Goal: Task Accomplishment & Management: Complete application form

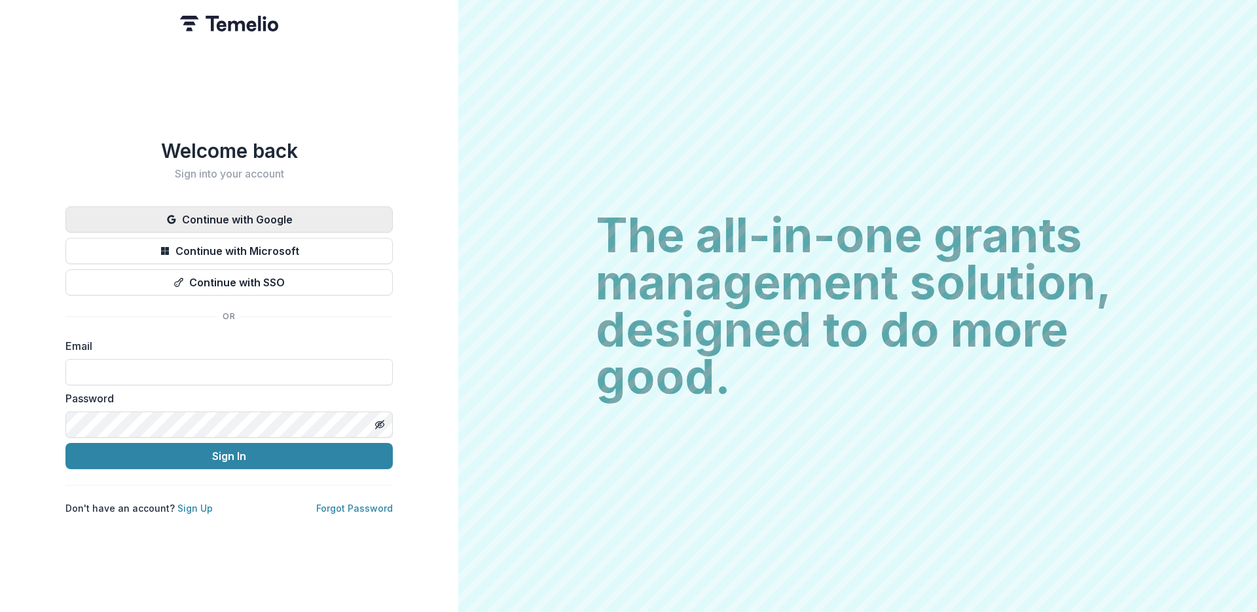
click at [248, 216] on button "Continue with Google" at bounding box center [228, 219] width 327 height 26
click at [248, 212] on button "Continue with Google" at bounding box center [228, 219] width 327 height 26
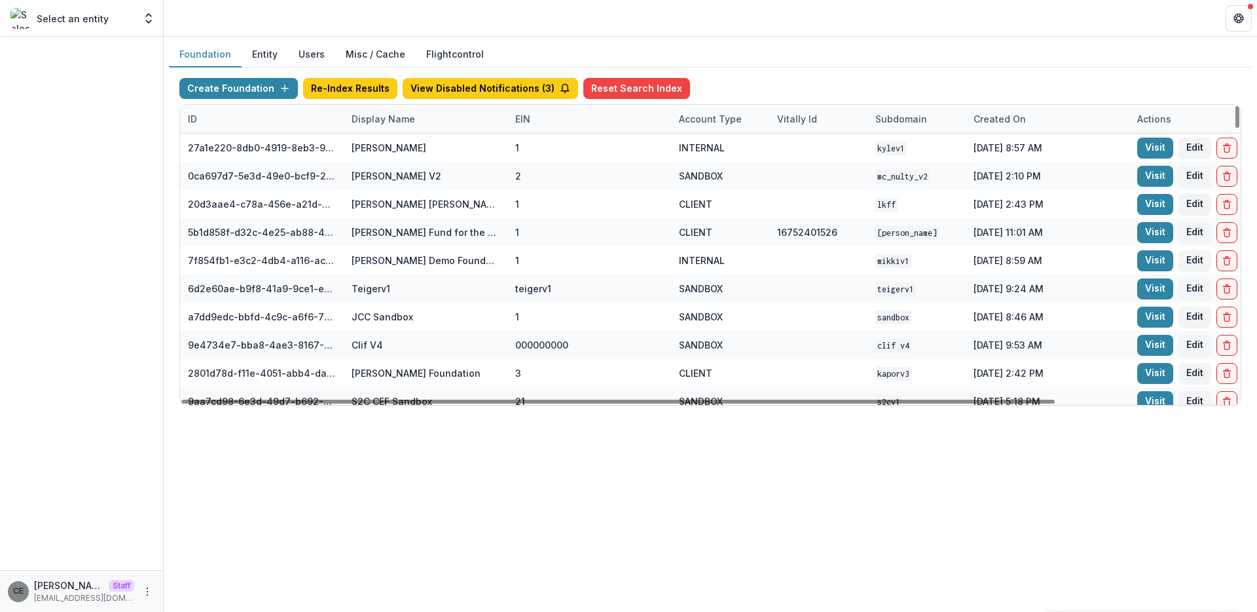
click at [401, 119] on div "Display Name" at bounding box center [383, 119] width 79 height 14
click at [397, 145] on input at bounding box center [424, 148] width 157 height 21
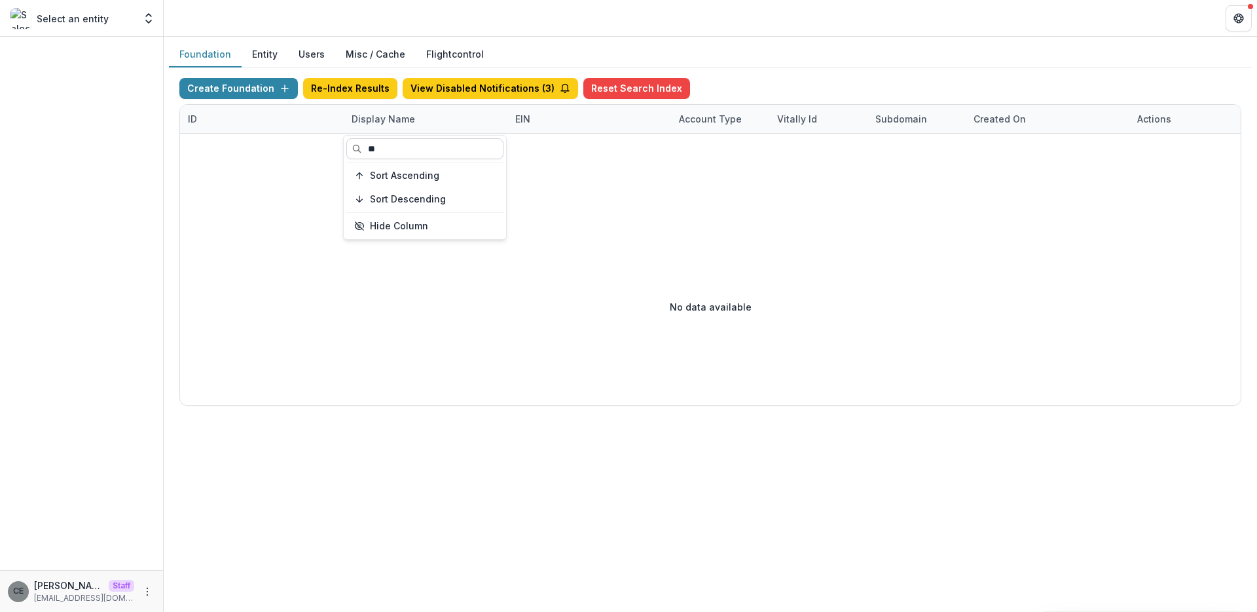
type input "*"
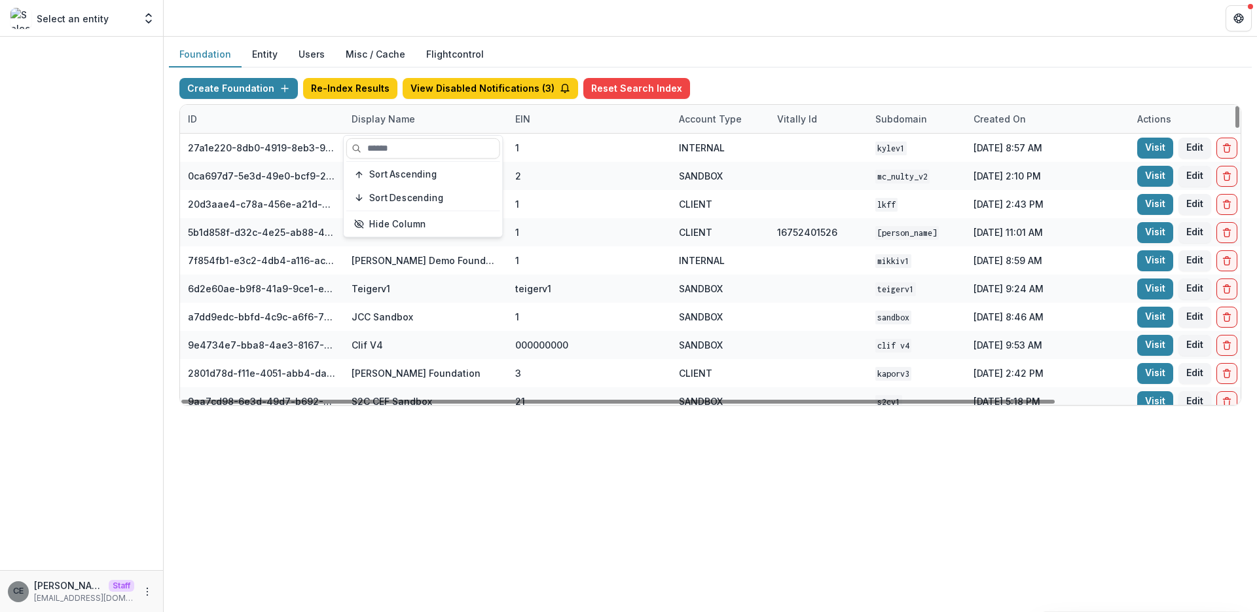
click at [521, 50] on div "Foundation Entity Users Misc / Cache Flightcontrol" at bounding box center [710, 55] width 1083 height 26
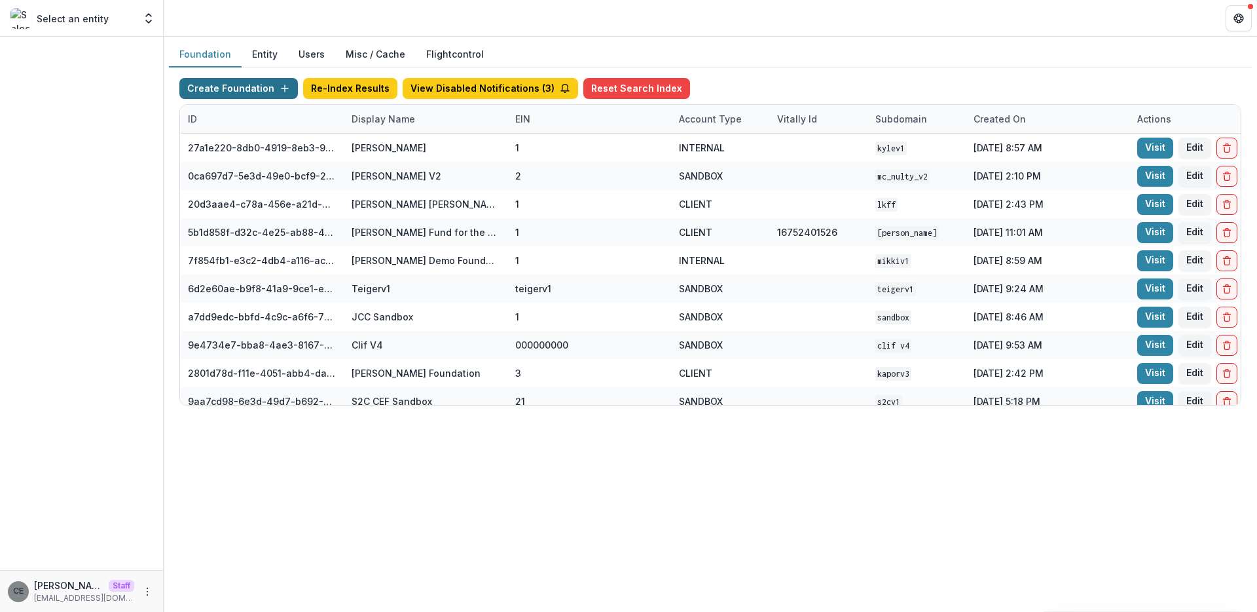
click at [246, 89] on button "Create Foundation" at bounding box center [238, 88] width 119 height 21
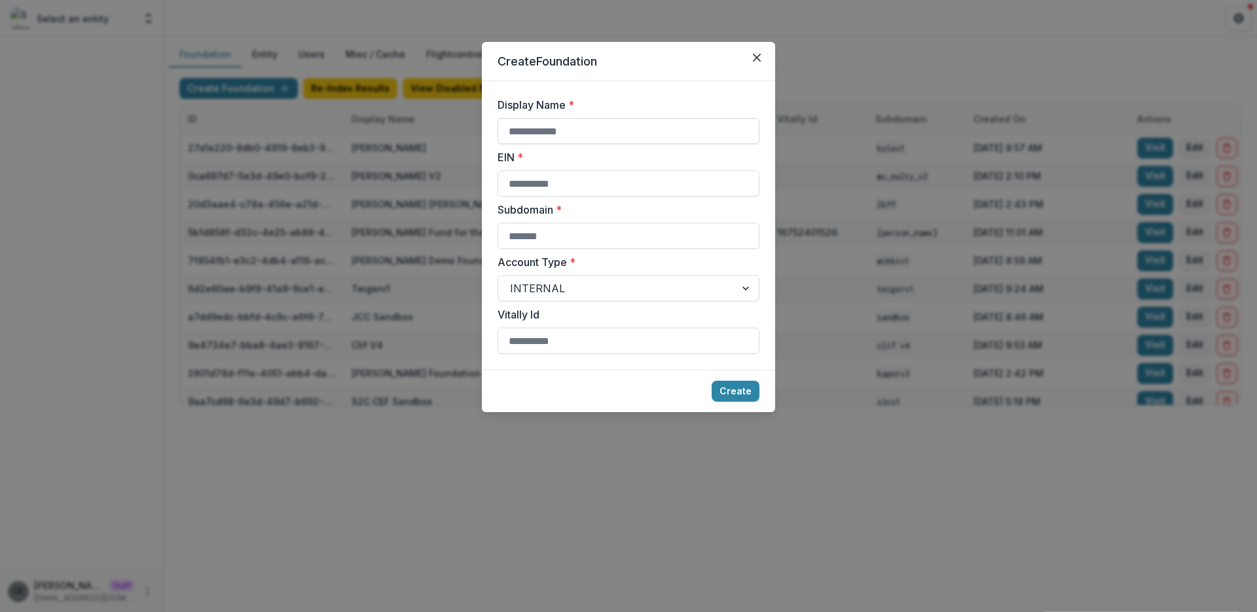
click at [591, 130] on input "Display Name *" at bounding box center [629, 131] width 262 height 26
type input "**********"
click at [512, 183] on input "EIN *" at bounding box center [629, 183] width 262 height 26
type input "**********"
click at [568, 239] on input "Subdomain *" at bounding box center [629, 236] width 262 height 26
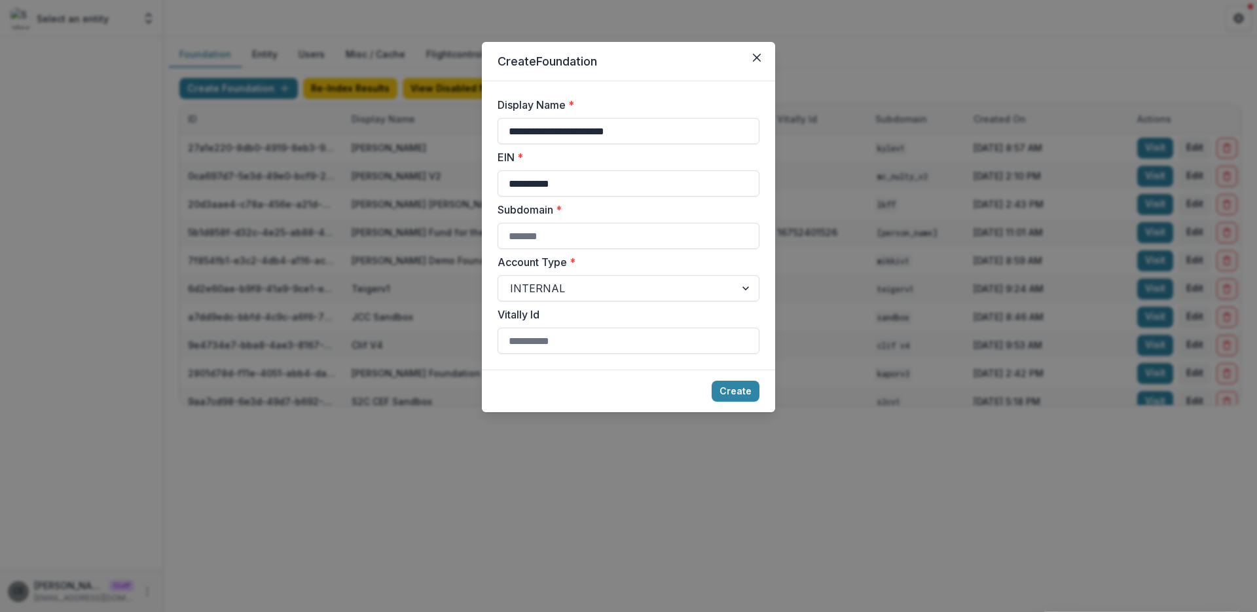
click at [579, 210] on label "Subdomain *" at bounding box center [625, 210] width 254 height 16
click at [579, 223] on input "Subdomain *" at bounding box center [629, 236] width 262 height 26
click at [659, 130] on input "**********" at bounding box center [629, 131] width 262 height 26
drag, startPoint x: 741, startPoint y: 130, endPoint x: 400, endPoint y: 120, distance: 341.3
click at [400, 120] on div "**********" at bounding box center [628, 306] width 1257 height 612
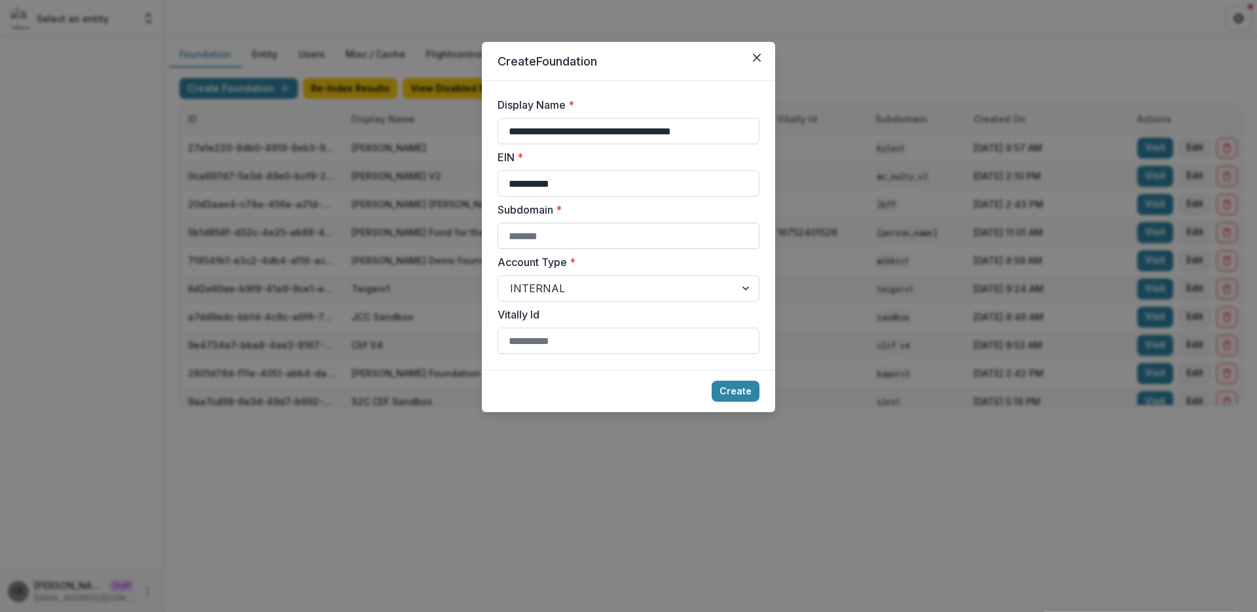
type input "**********"
click at [580, 236] on input "Subdomain *" at bounding box center [629, 236] width 262 height 26
paste input "**********"
type input "**********"
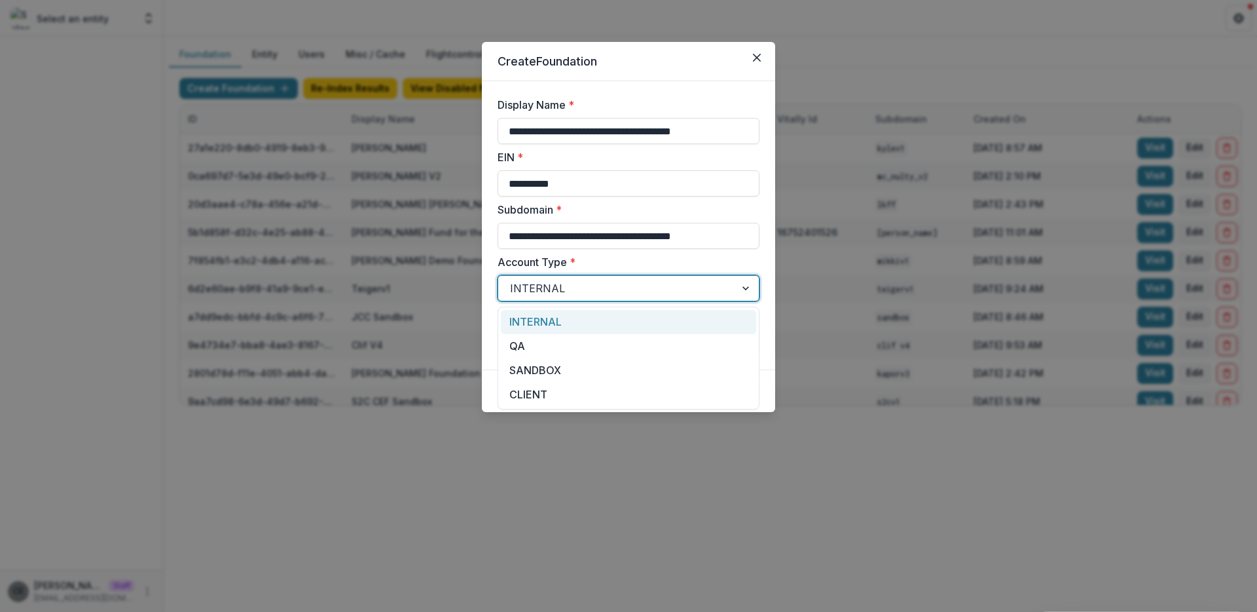
click at [561, 287] on div at bounding box center [616, 288] width 213 height 18
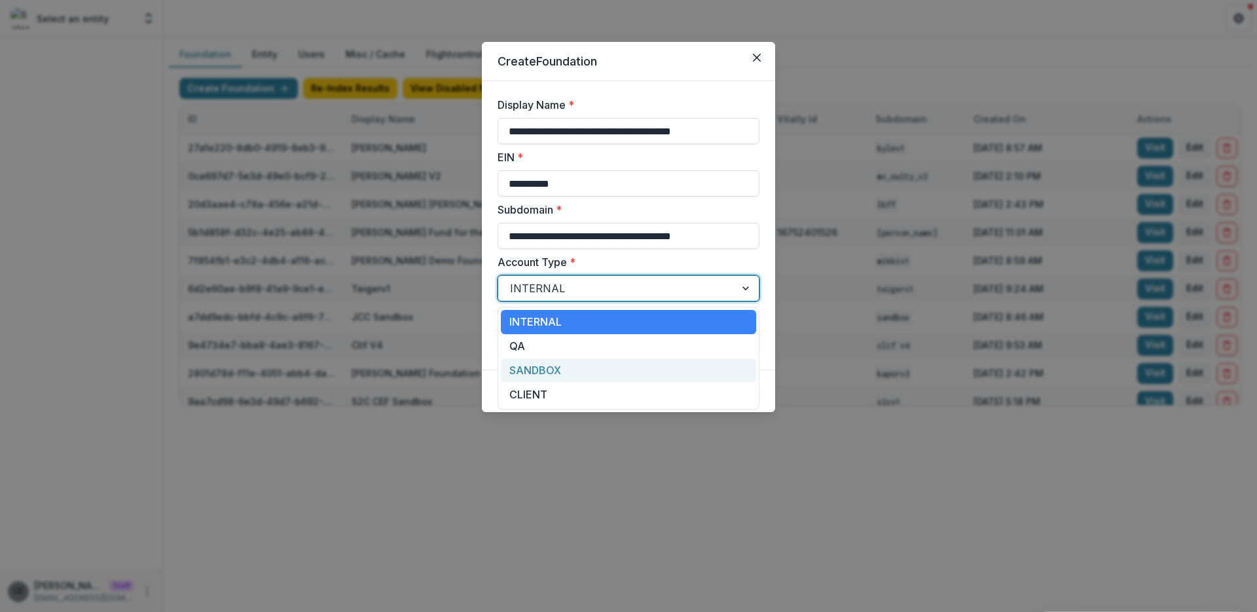
click at [541, 369] on div "SANDBOX" at bounding box center [628, 370] width 255 height 24
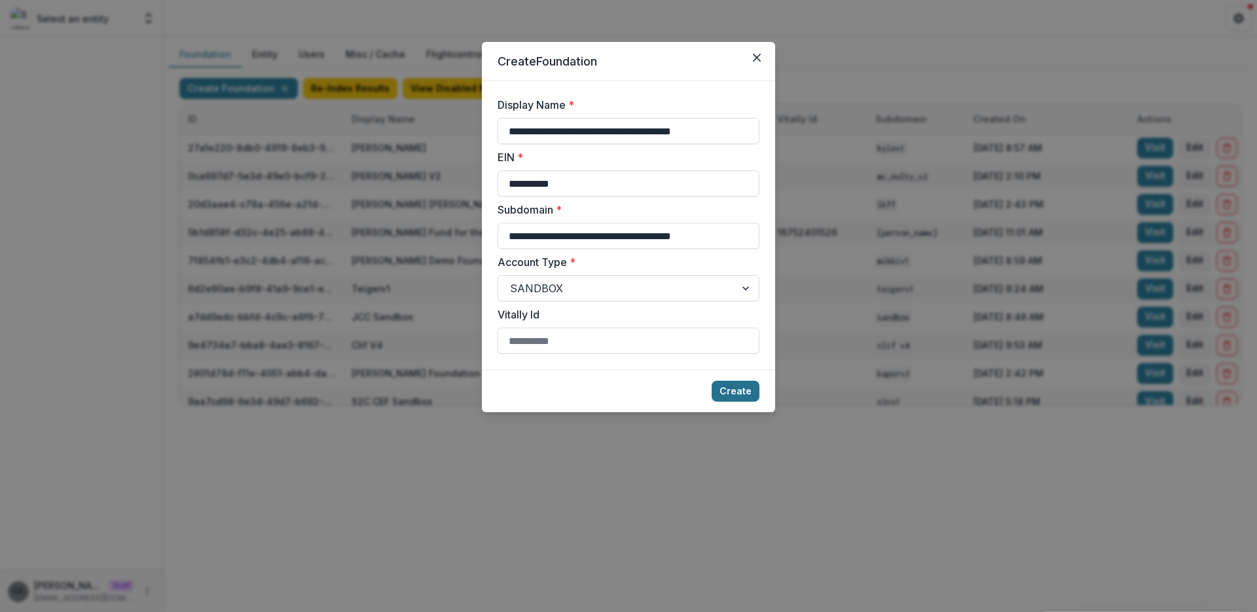
click at [737, 390] on button "Create" at bounding box center [736, 390] width 48 height 21
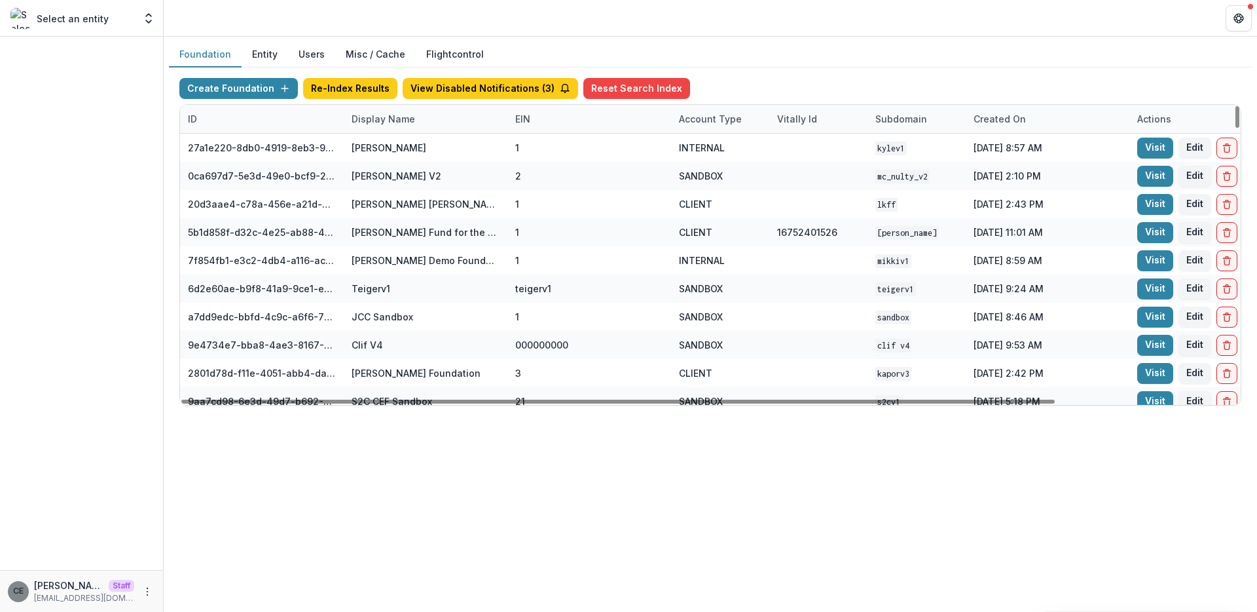
click at [380, 120] on div "Display Name" at bounding box center [383, 119] width 79 height 14
click at [407, 147] on input at bounding box center [424, 148] width 157 height 21
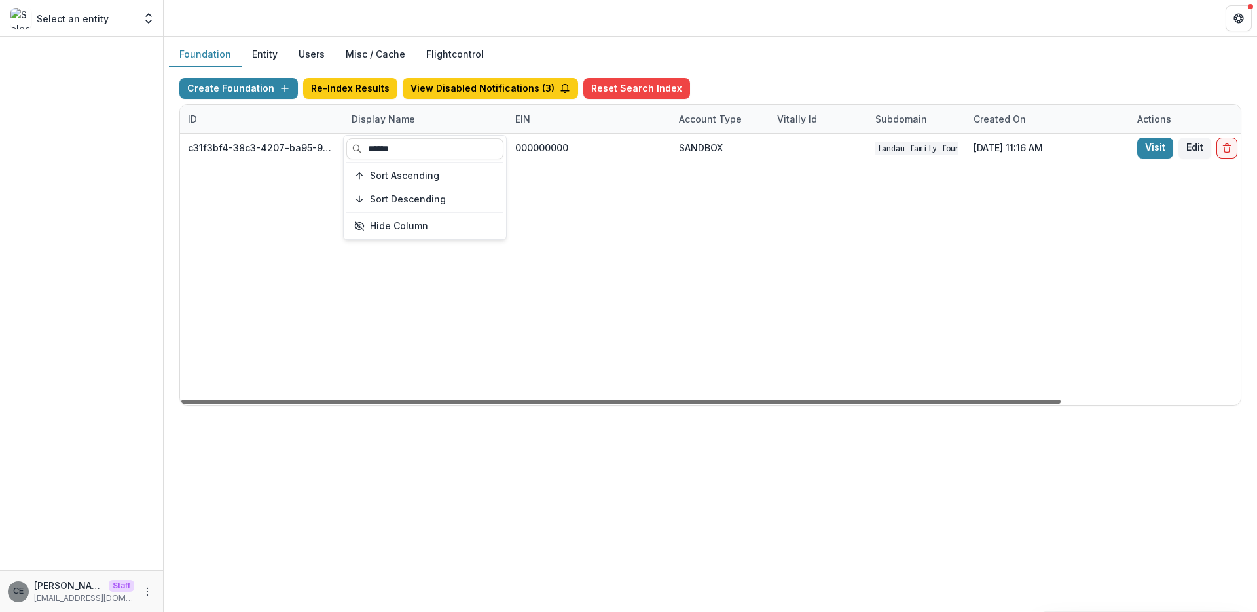
type input "******"
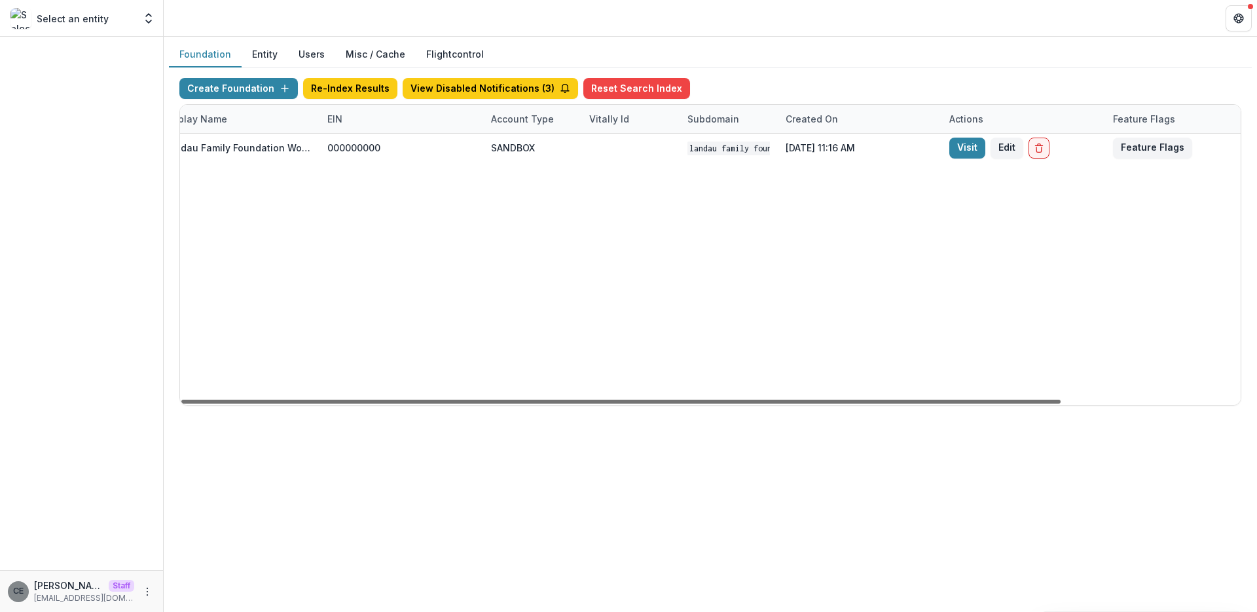
scroll to position [0, 191]
drag, startPoint x: 824, startPoint y: 400, endPoint x: 982, endPoint y: 396, distance: 157.9
click at [982, 399] on div at bounding box center [620, 401] width 879 height 4
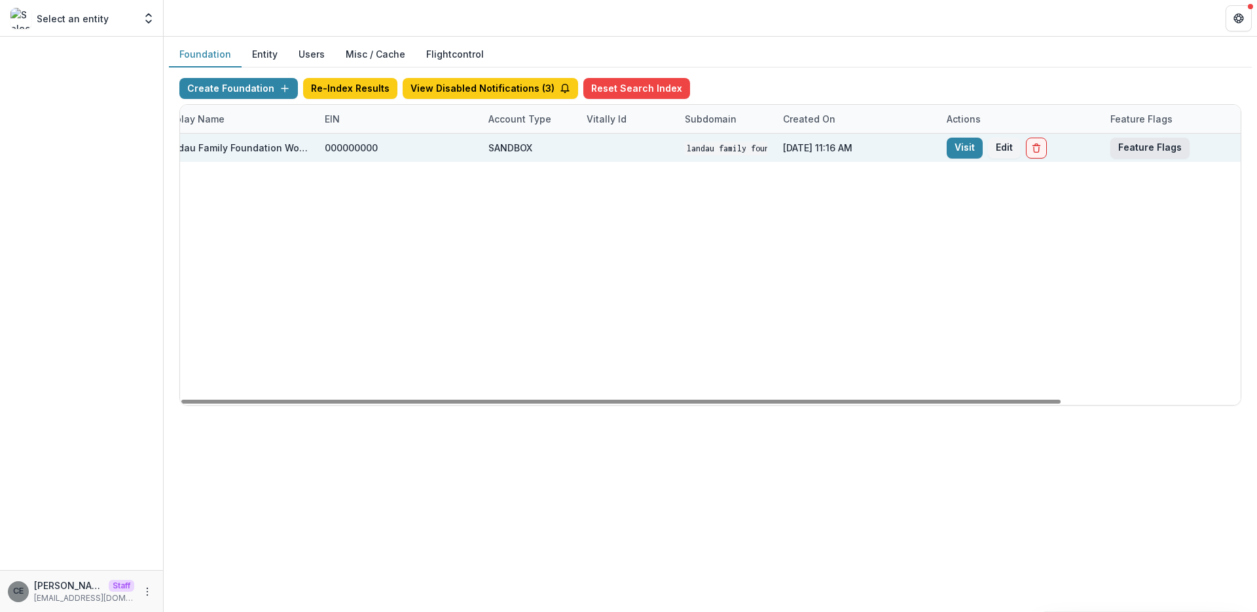
click at [1139, 152] on button "Feature Flags" at bounding box center [1150, 148] width 79 height 21
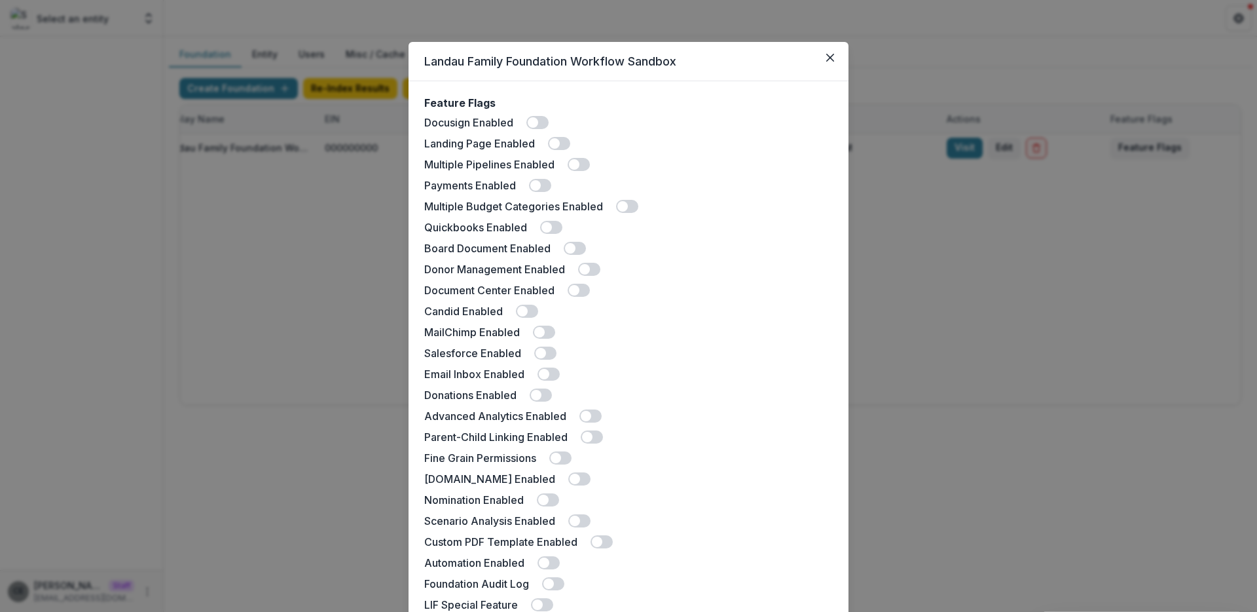
scroll to position [211, 0]
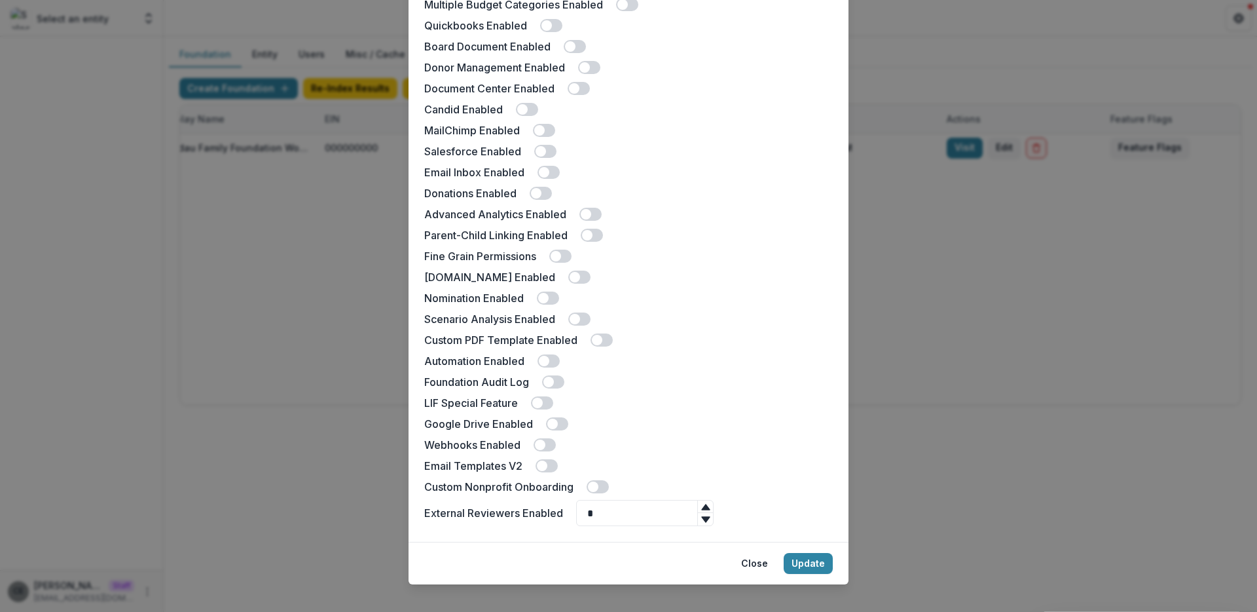
click at [540, 454] on div "Feature Flags Docusign Enabled Landing Page Enabled Multiple Pipelines Enabled …" at bounding box center [628, 210] width 409 height 631
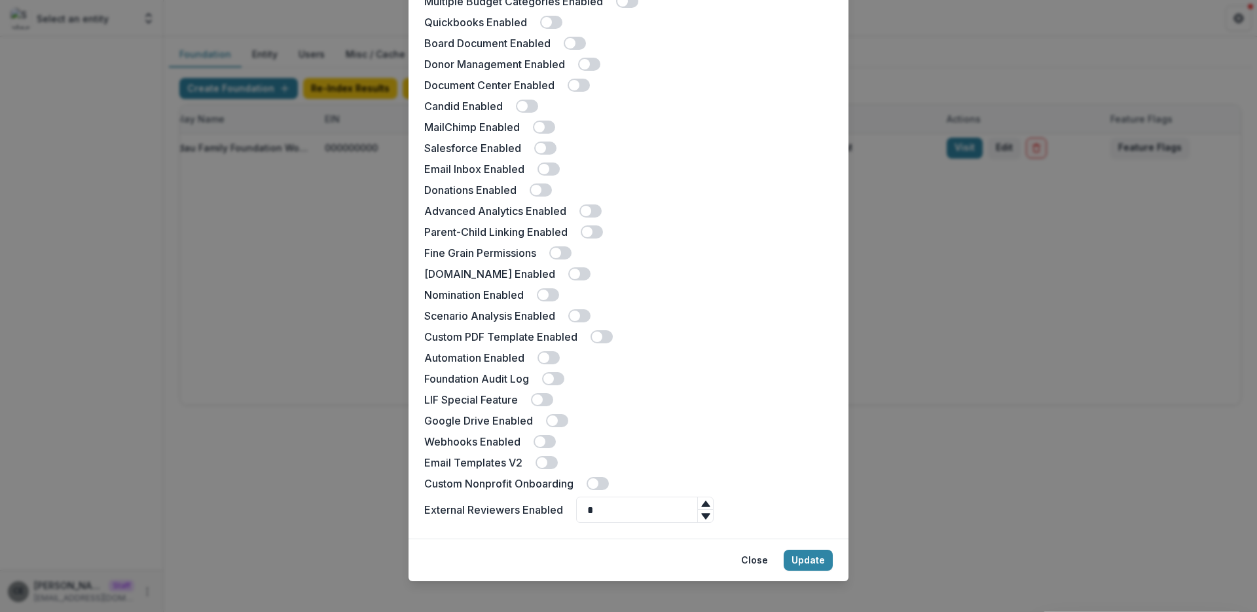
click at [540, 458] on span at bounding box center [547, 462] width 22 height 13
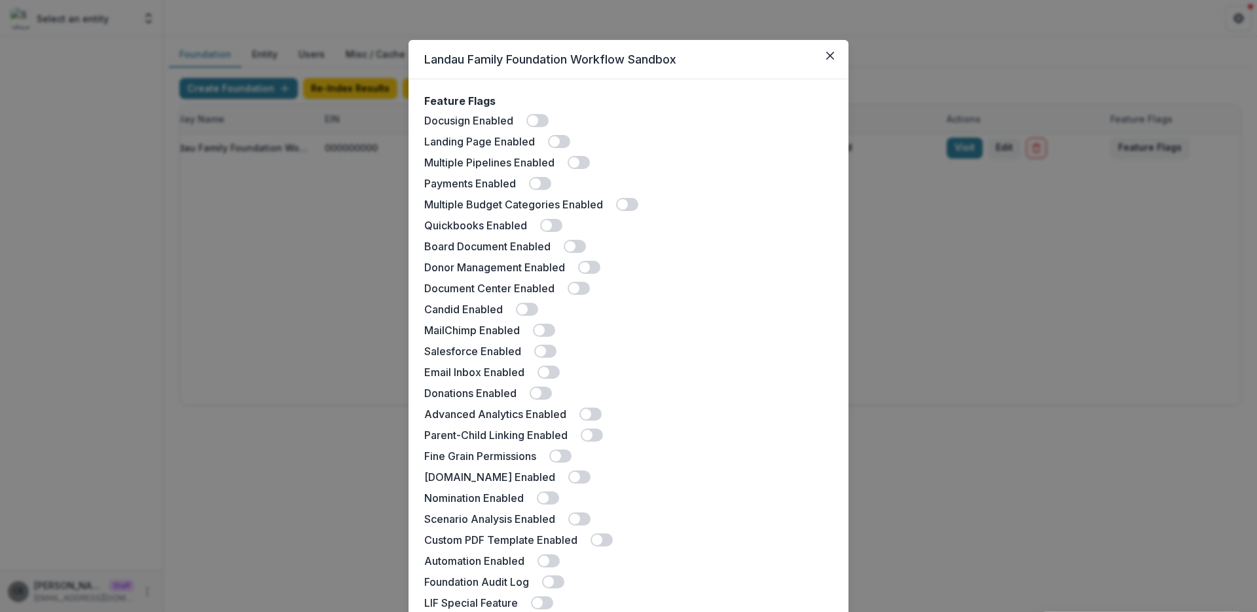
scroll to position [3, 0]
click at [521, 307] on span at bounding box center [522, 308] width 10 height 10
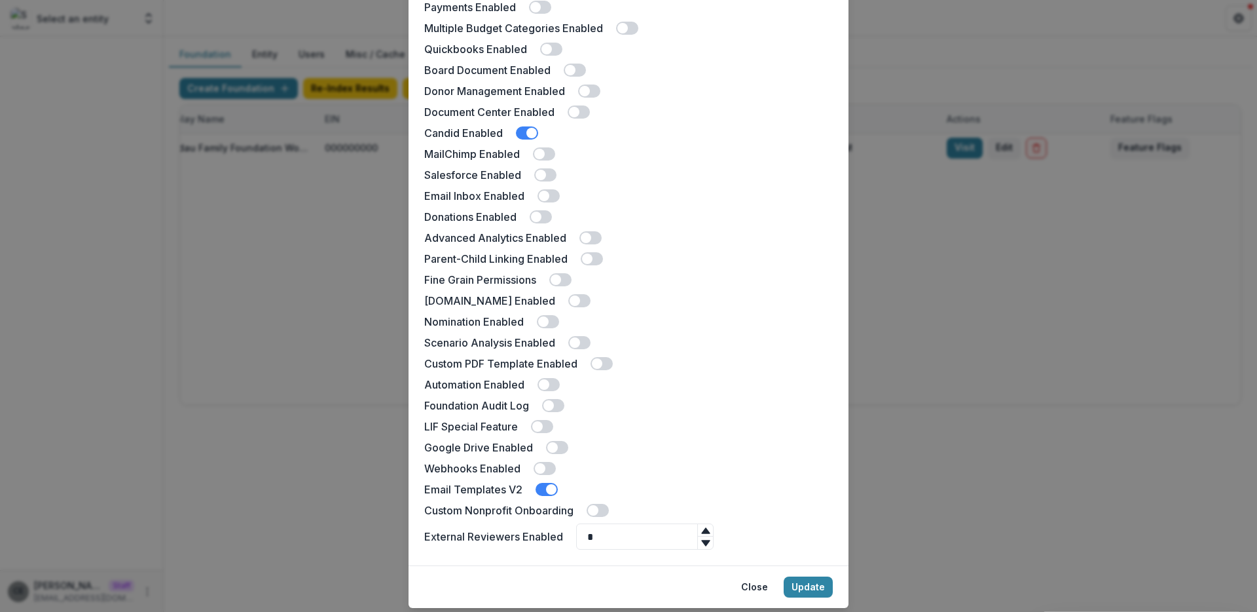
scroll to position [5, 0]
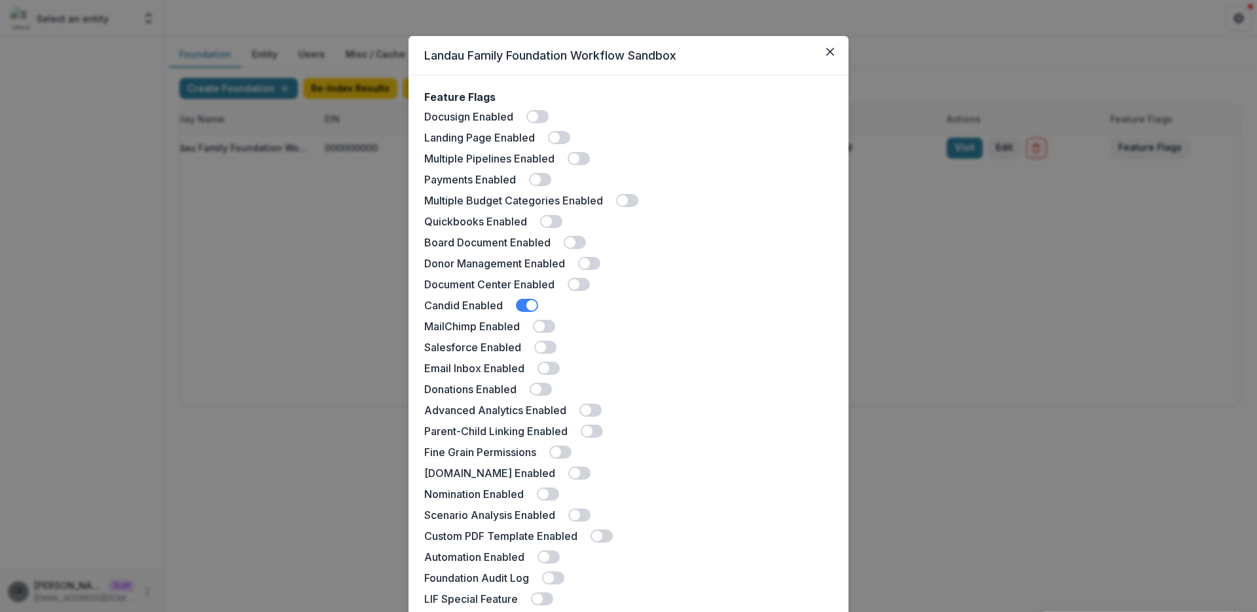
click at [572, 242] on span at bounding box center [570, 242] width 10 height 10
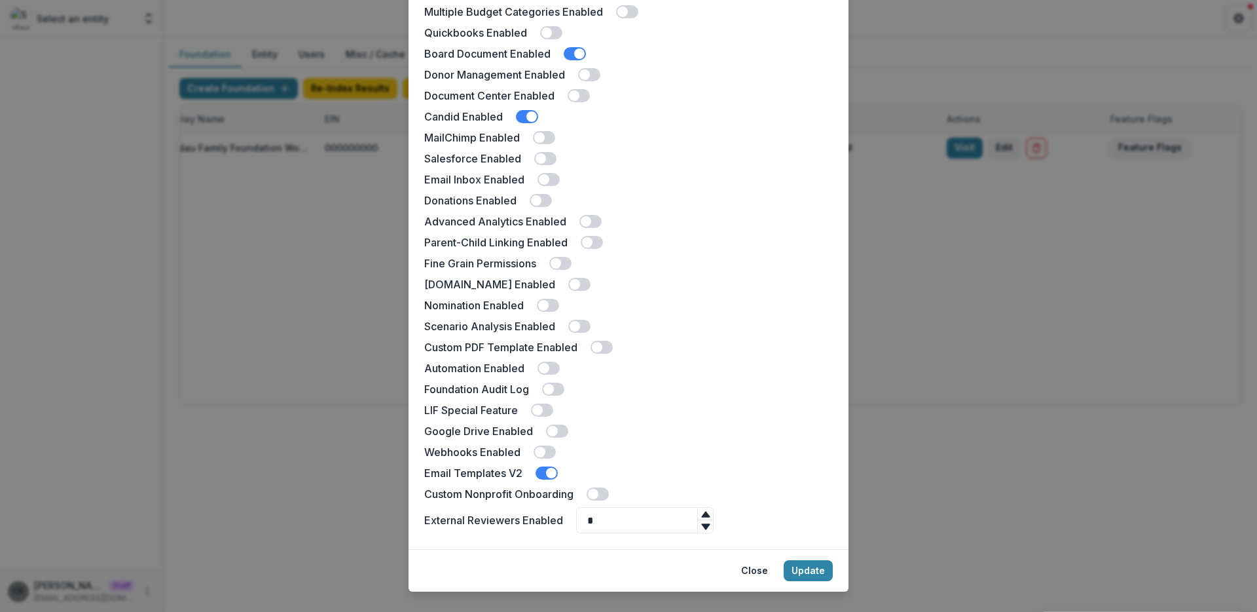
scroll to position [216, 0]
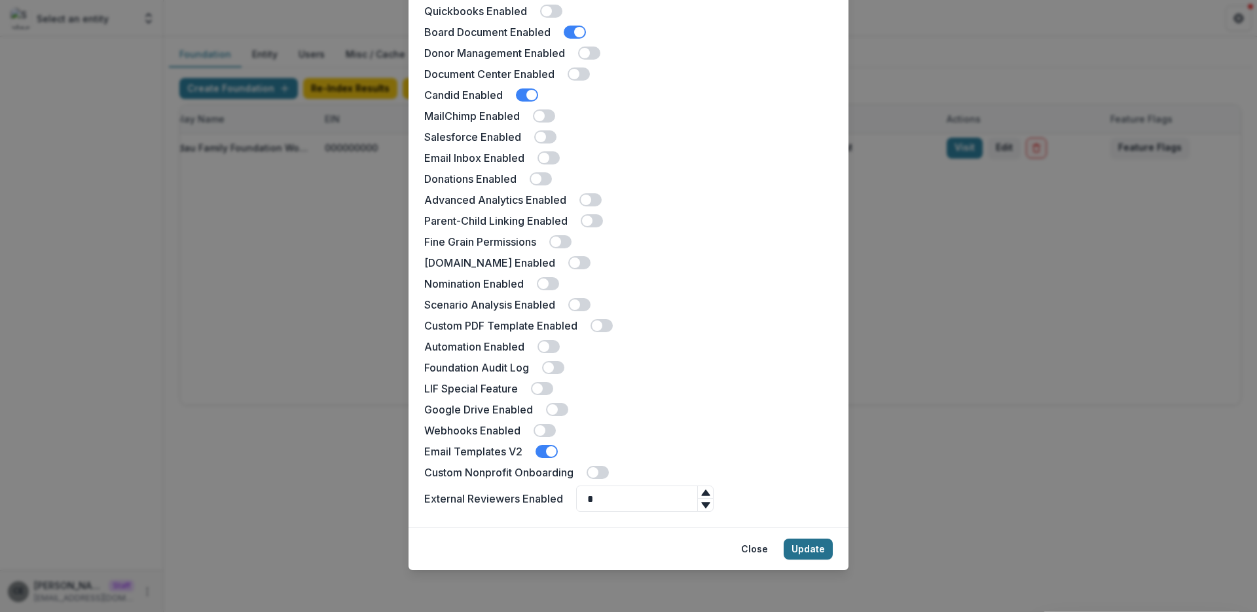
click at [812, 551] on button "Update" at bounding box center [808, 548] width 49 height 21
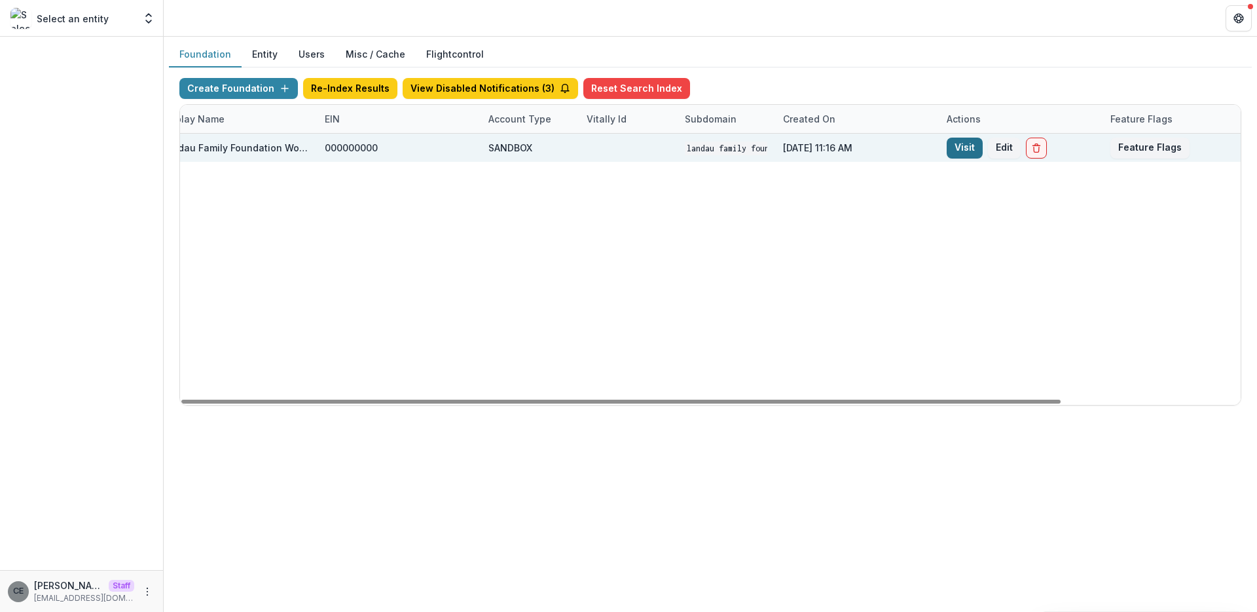
click at [967, 153] on link "Visit" at bounding box center [965, 148] width 36 height 21
